Goal: Find specific page/section: Find specific page/section

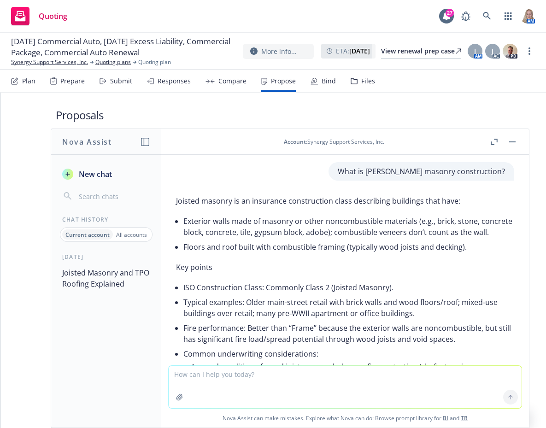
scroll to position [1133, 0]
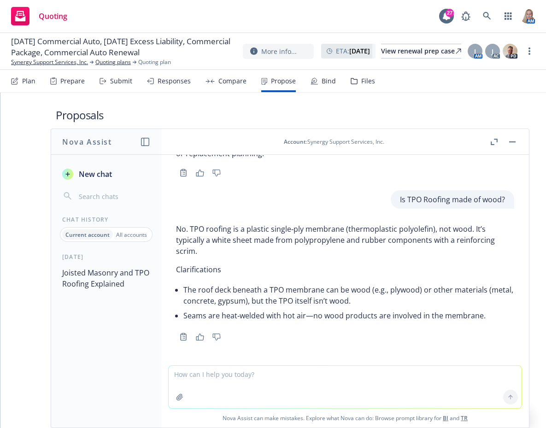
click at [33, 39] on span "[DATE] Commercial Auto, [DATE] Excess Liability, Commercial Package, Commercial…" at bounding box center [123, 47] width 224 height 22
click at [35, 14] on div "Quoting" at bounding box center [39, 16] width 56 height 18
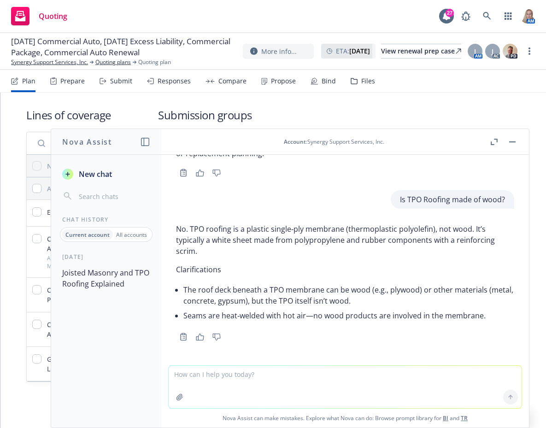
click at [53, 43] on span "[DATE] Commercial Auto, [DATE] Excess Liability, Commercial Package, Commercial…" at bounding box center [123, 47] width 224 height 22
click at [64, 65] on link "Synergy Support Services, Inc." at bounding box center [49, 62] width 77 height 8
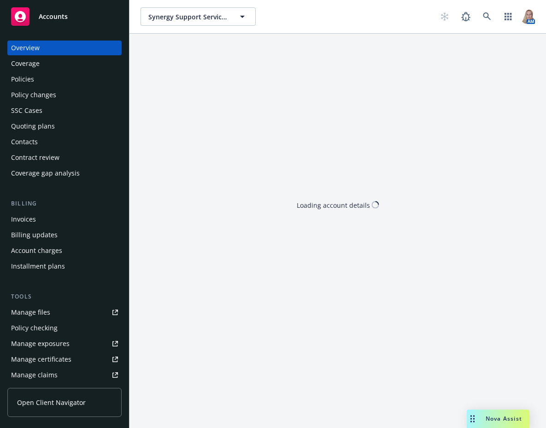
click at [55, 17] on span "Accounts" at bounding box center [53, 16] width 29 height 7
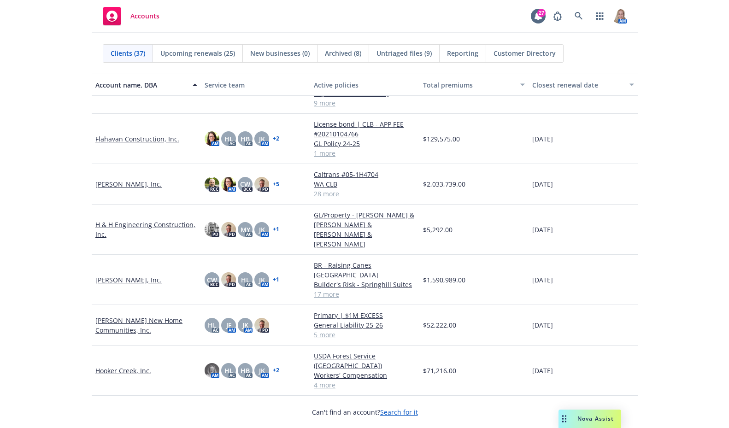
scroll to position [645, 0]
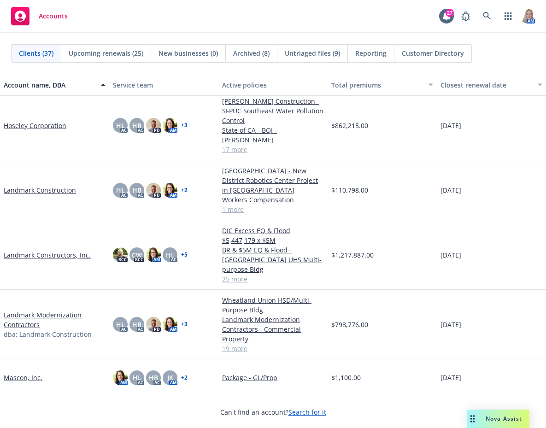
click at [59, 255] on link "Landmark Constructors, Inc." at bounding box center [47, 255] width 87 height 10
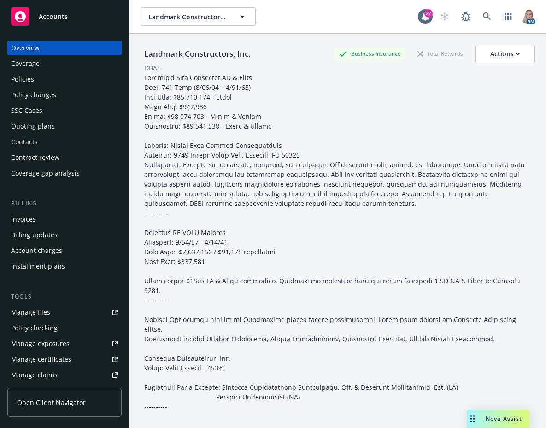
click at [15, 77] on div "Policies" at bounding box center [22, 79] width 23 height 15
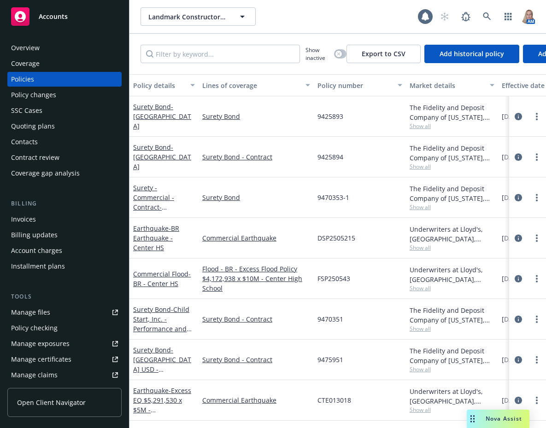
click at [56, 223] on div "Invoices" at bounding box center [64, 219] width 107 height 15
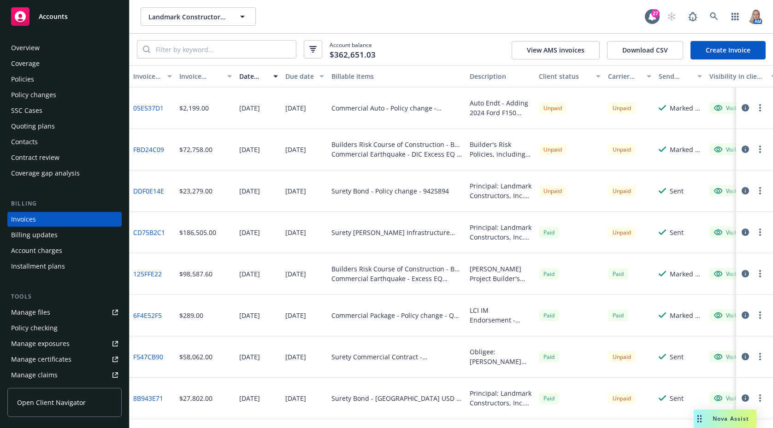
click at [141, 147] on link "FBD24C09" at bounding box center [148, 150] width 31 height 10
click at [215, 118] on div "$2,199.00" at bounding box center [206, 108] width 60 height 41
